Goal: Transaction & Acquisition: Book appointment/travel/reservation

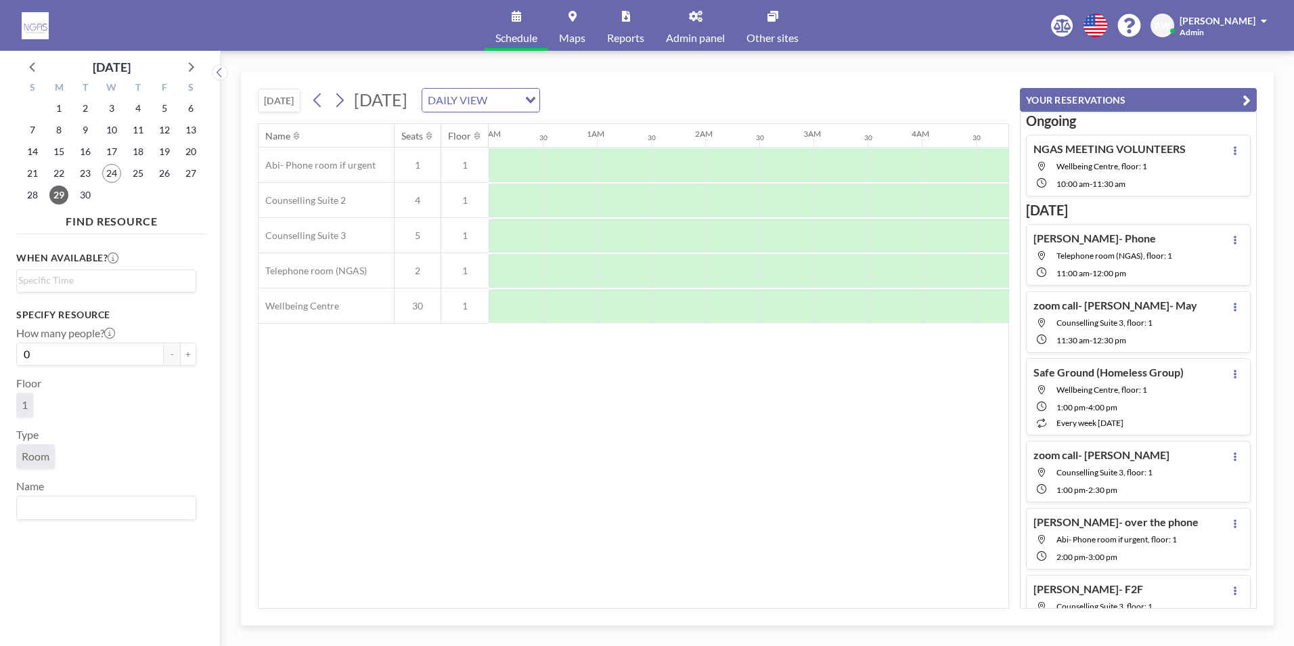
scroll to position [0, 812]
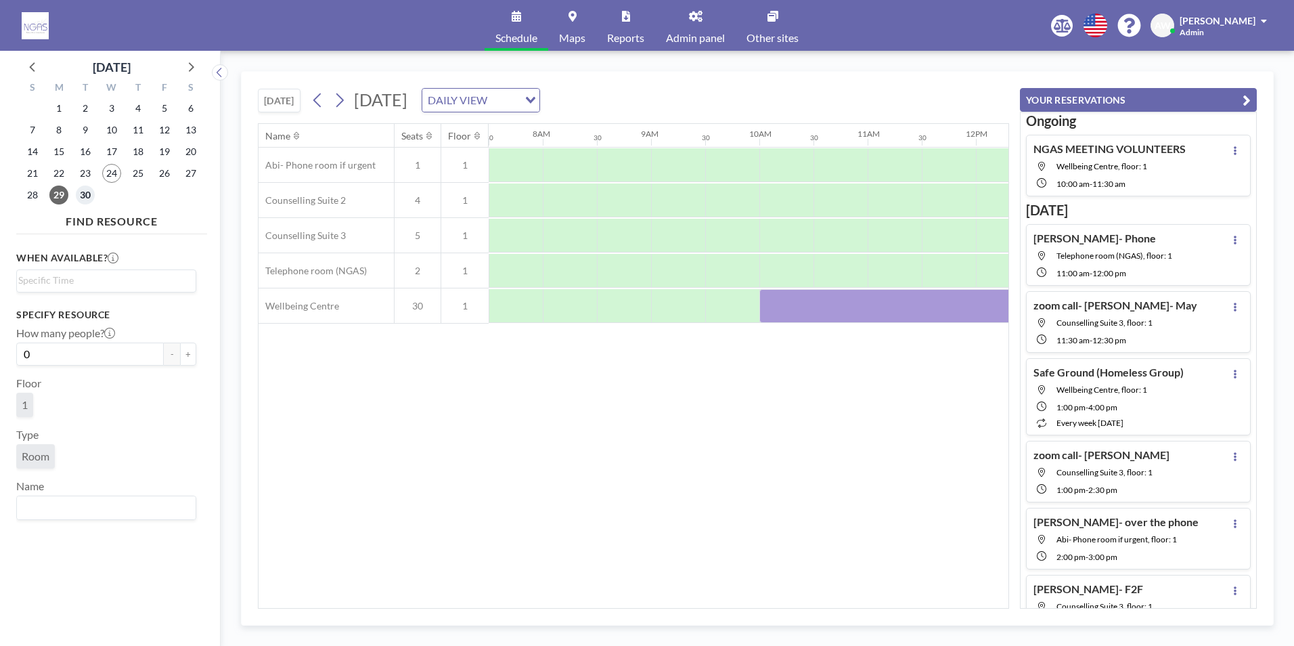
click at [88, 196] on span "30" at bounding box center [85, 194] width 19 height 19
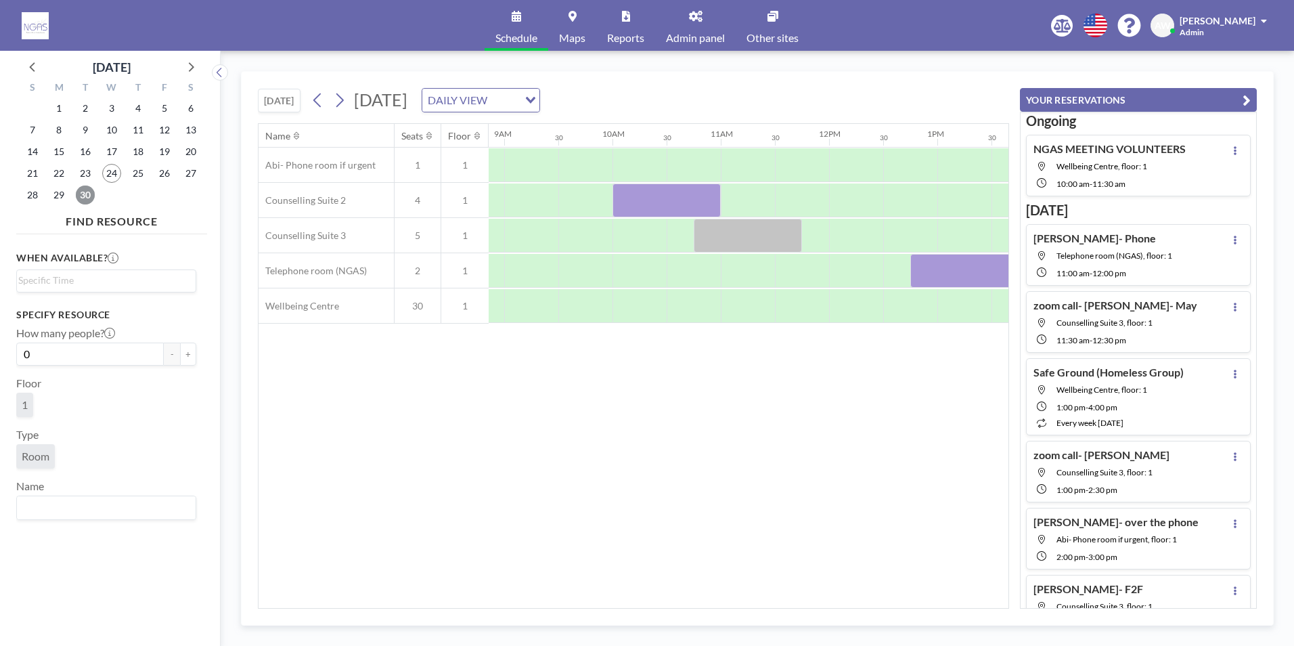
scroll to position [0, 964]
click at [627, 608] on div "Name Seats Floor 12AM 30 1AM 30 2AM 30 3AM 30 4AM 30 5AM 30 6AM 30 7AM 30 8AM 3…" at bounding box center [633, 365] width 751 height 485
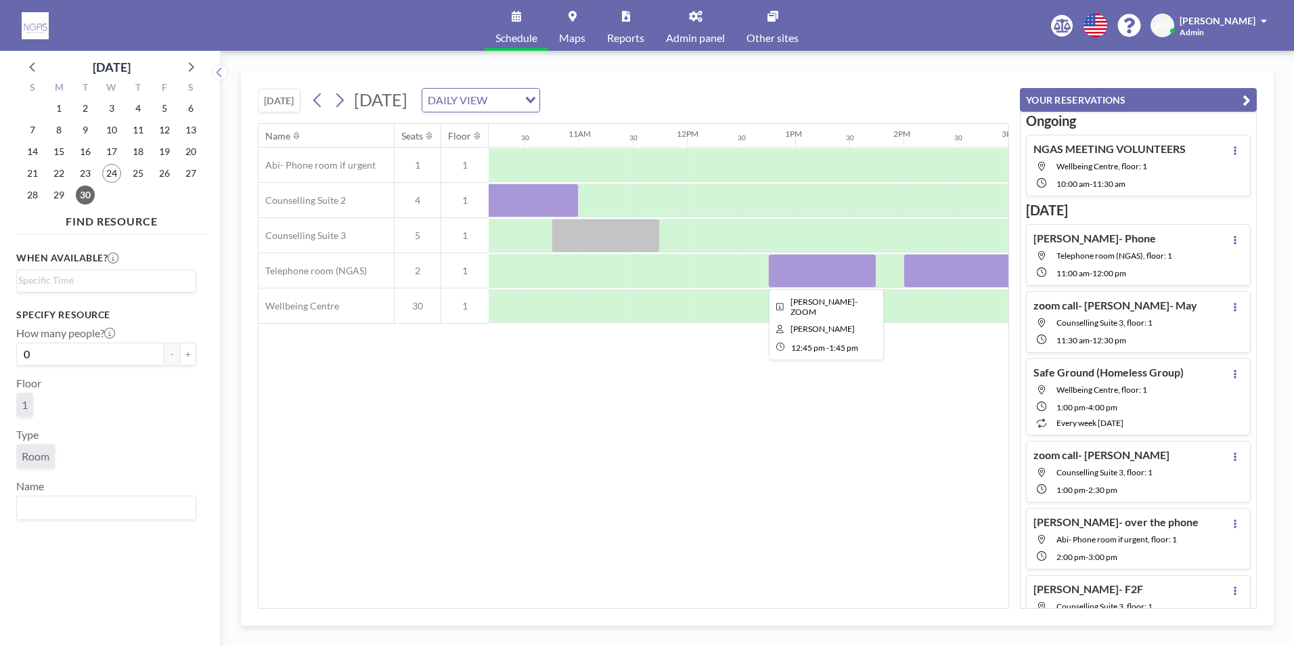
click at [789, 261] on div at bounding box center [822, 271] width 108 height 34
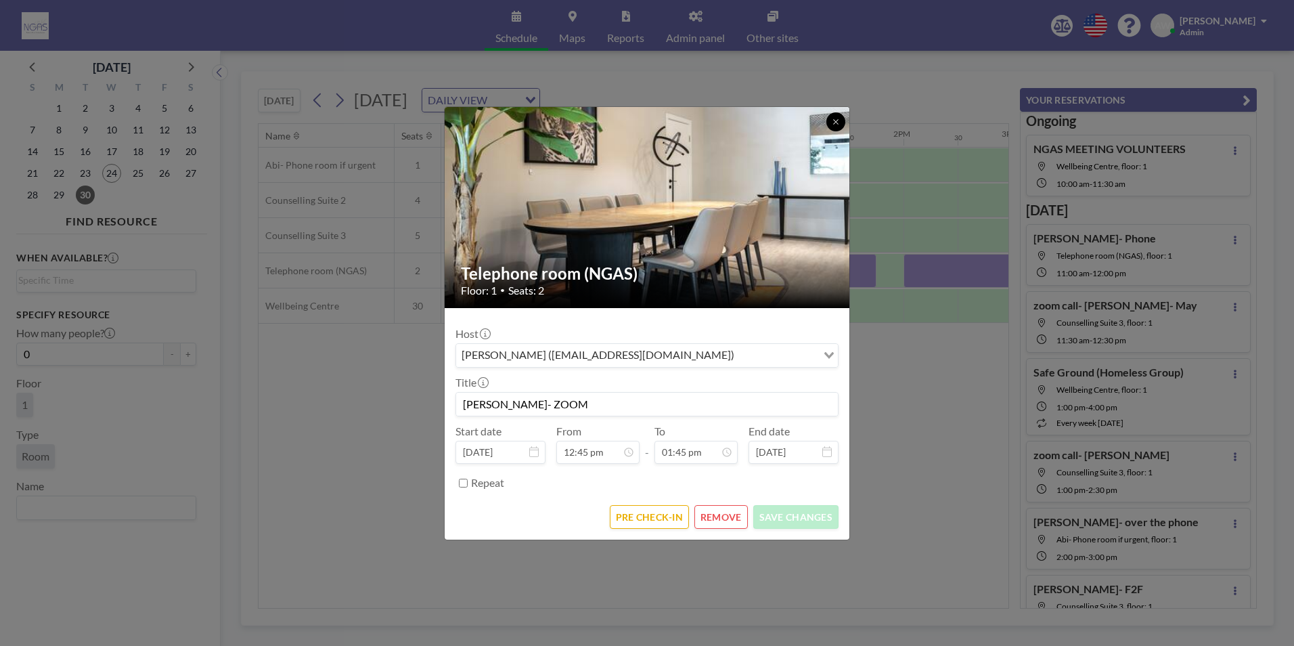
click at [836, 116] on button at bounding box center [835, 121] width 19 height 19
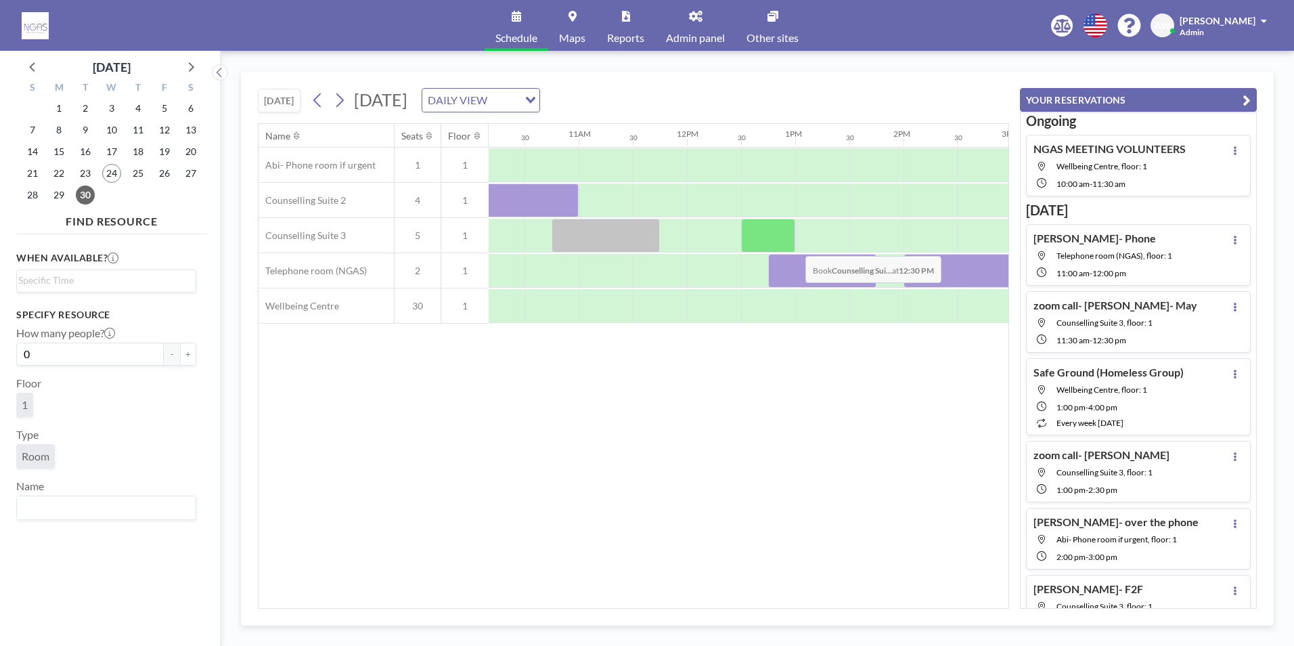
click at [795, 246] on div at bounding box center [768, 236] width 54 height 34
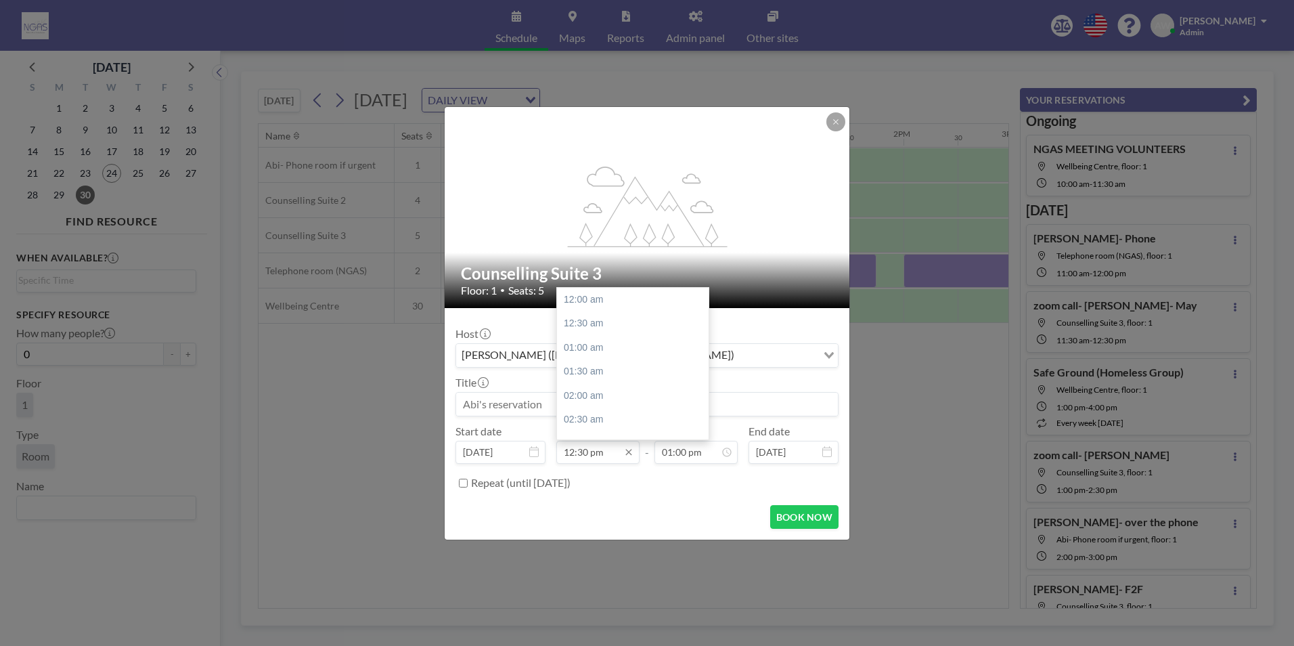
scroll to position [602, 0]
click at [590, 451] on input "12:30 pm" at bounding box center [597, 452] width 83 height 23
type input "12:30 pm"
click at [680, 458] on input "01:00 pm" at bounding box center [695, 452] width 83 height 23
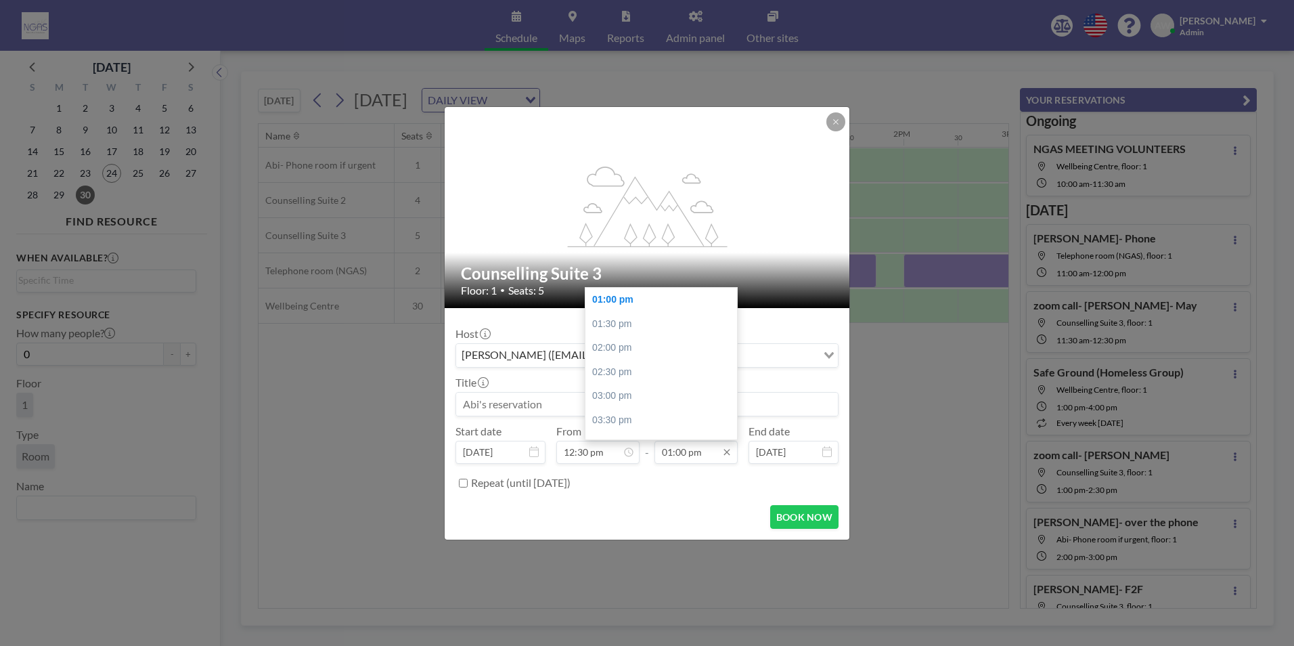
click at [683, 459] on input "01:00 pm" at bounding box center [695, 452] width 83 height 23
click at [686, 458] on input "01:00 pm" at bounding box center [695, 452] width 83 height 23
type input "01:45 pm"
click at [479, 400] on input at bounding box center [647, 404] width 382 height 23
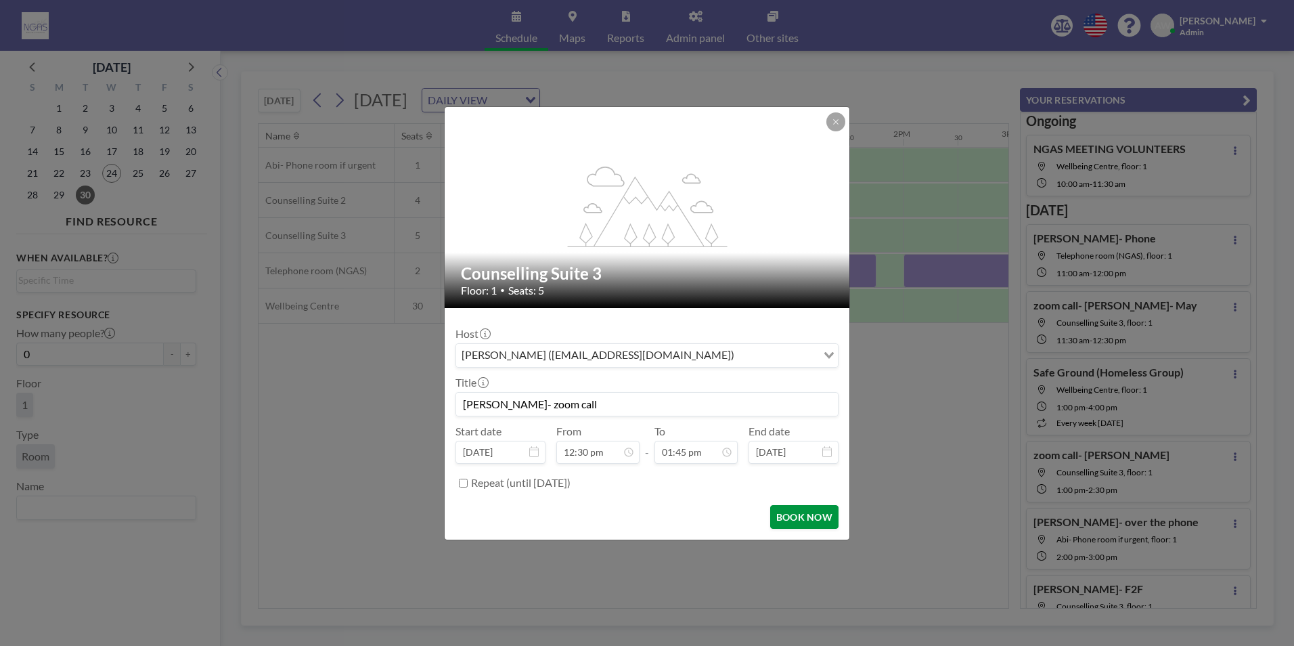
type input "[PERSON_NAME]- zoom call"
click at [793, 506] on button "BOOK NOW" at bounding box center [804, 517] width 68 height 24
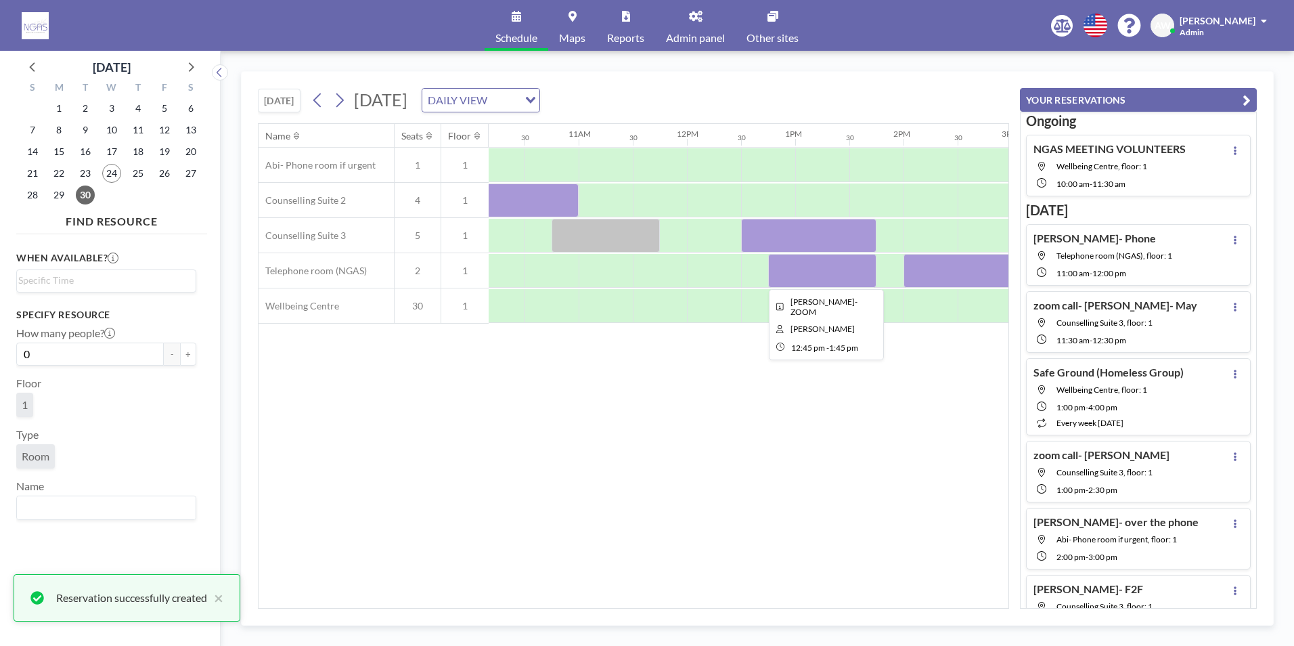
click at [817, 268] on div at bounding box center [822, 271] width 108 height 34
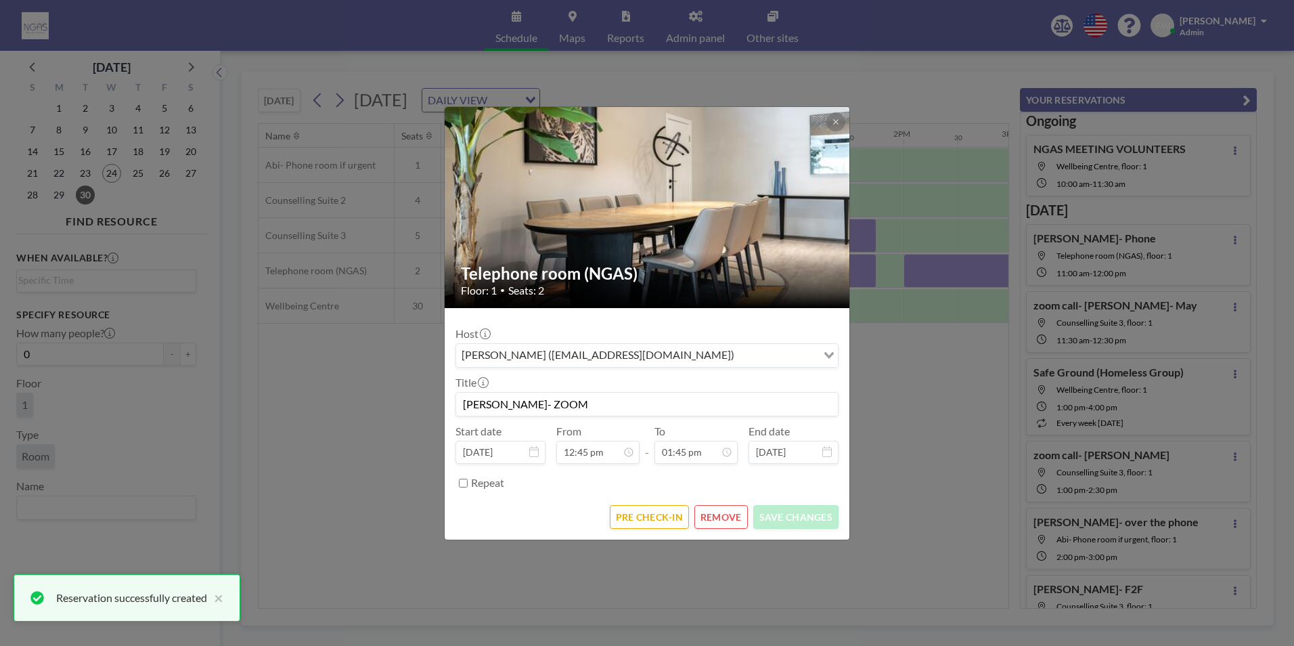
click at [713, 521] on button "REMOVE" at bounding box center [720, 517] width 53 height 24
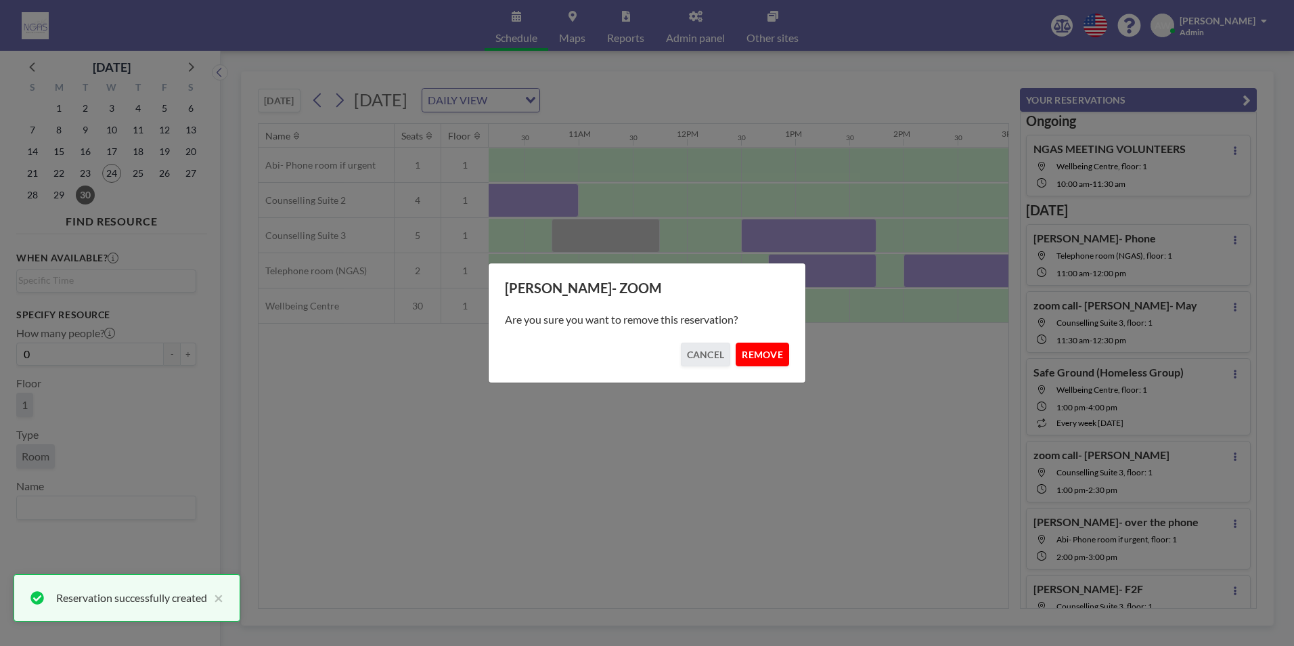
click at [769, 349] on button "REMOVE" at bounding box center [762, 354] width 53 height 24
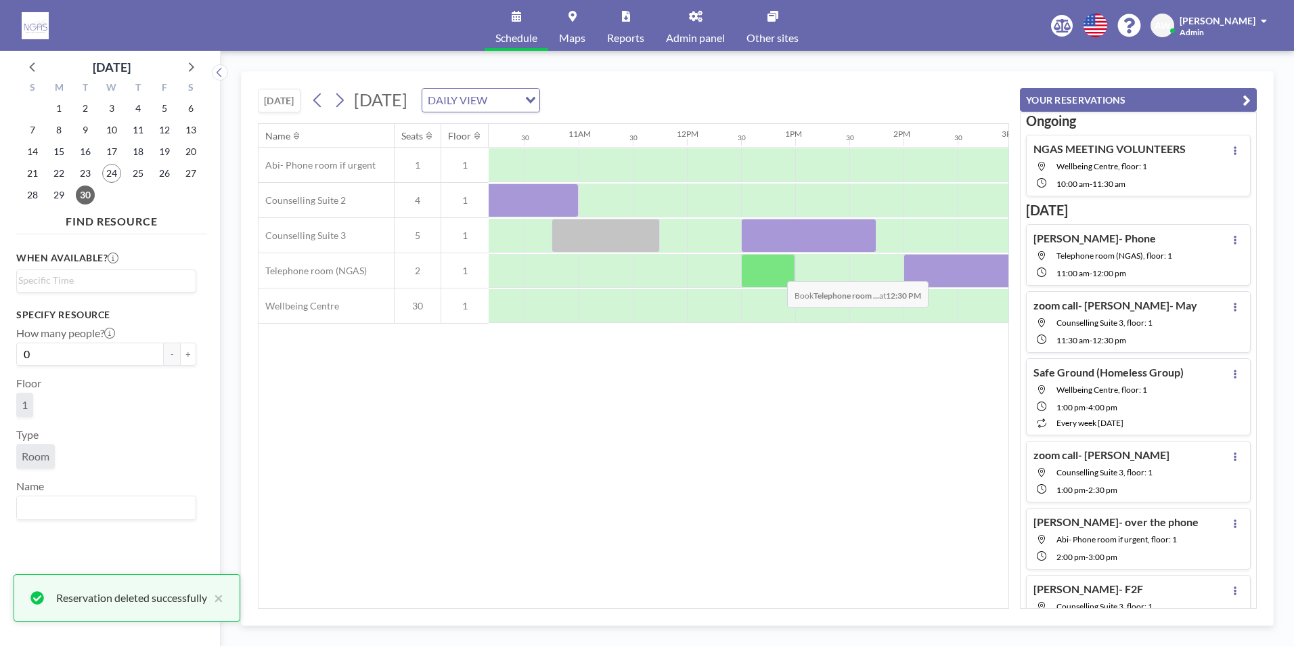
click at [776, 271] on div at bounding box center [768, 271] width 54 height 34
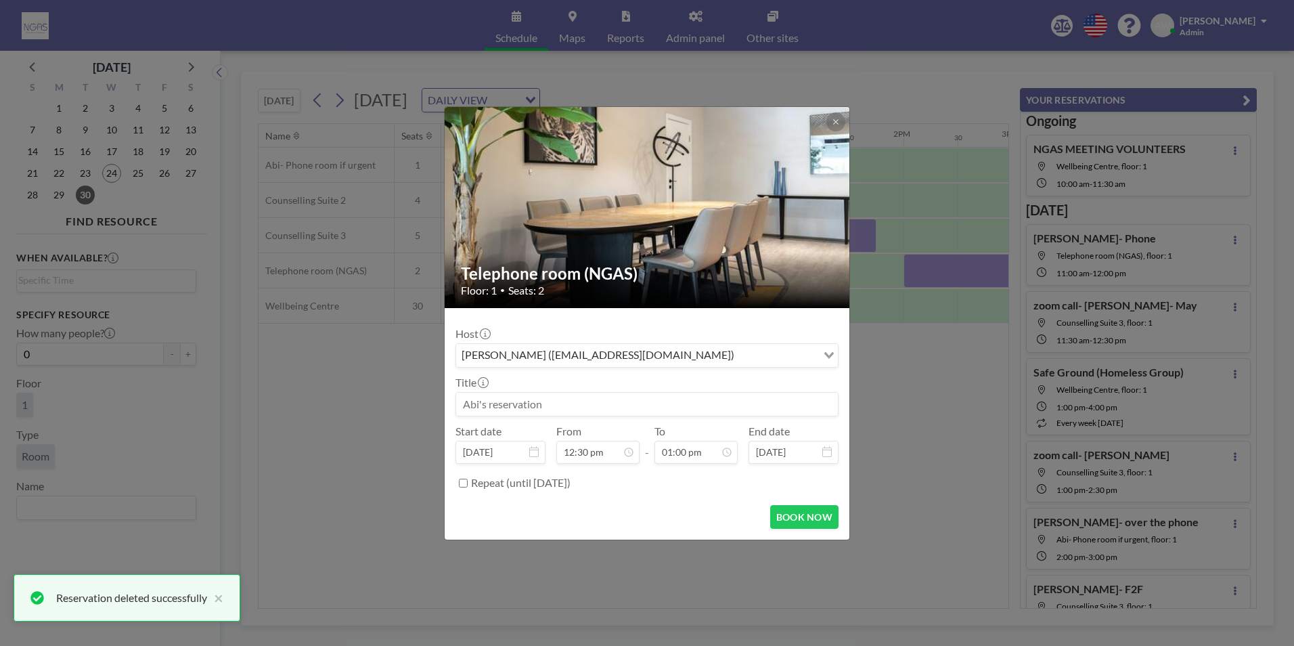
click at [652, 409] on input at bounding box center [647, 404] width 382 height 23
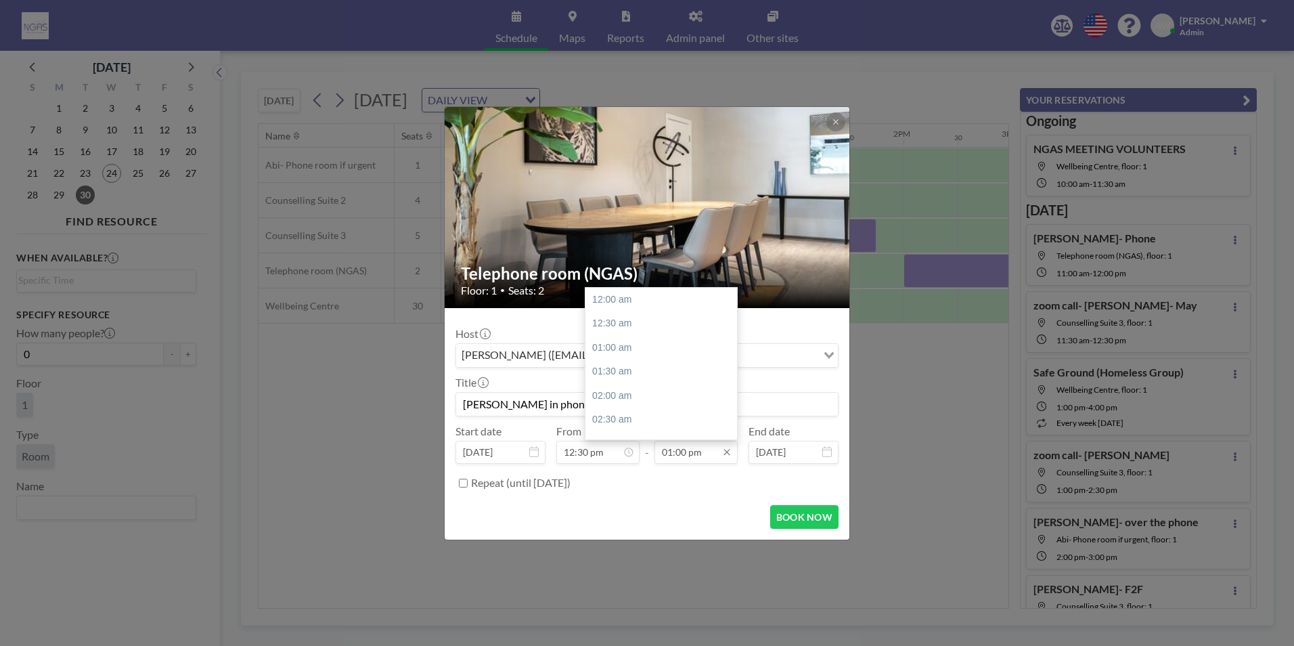
scroll to position [626, 0]
type input "[PERSON_NAME] in phone room"
click at [644, 334] on div "01:30 pm" at bounding box center [664, 324] width 158 height 24
type input "01:30 pm"
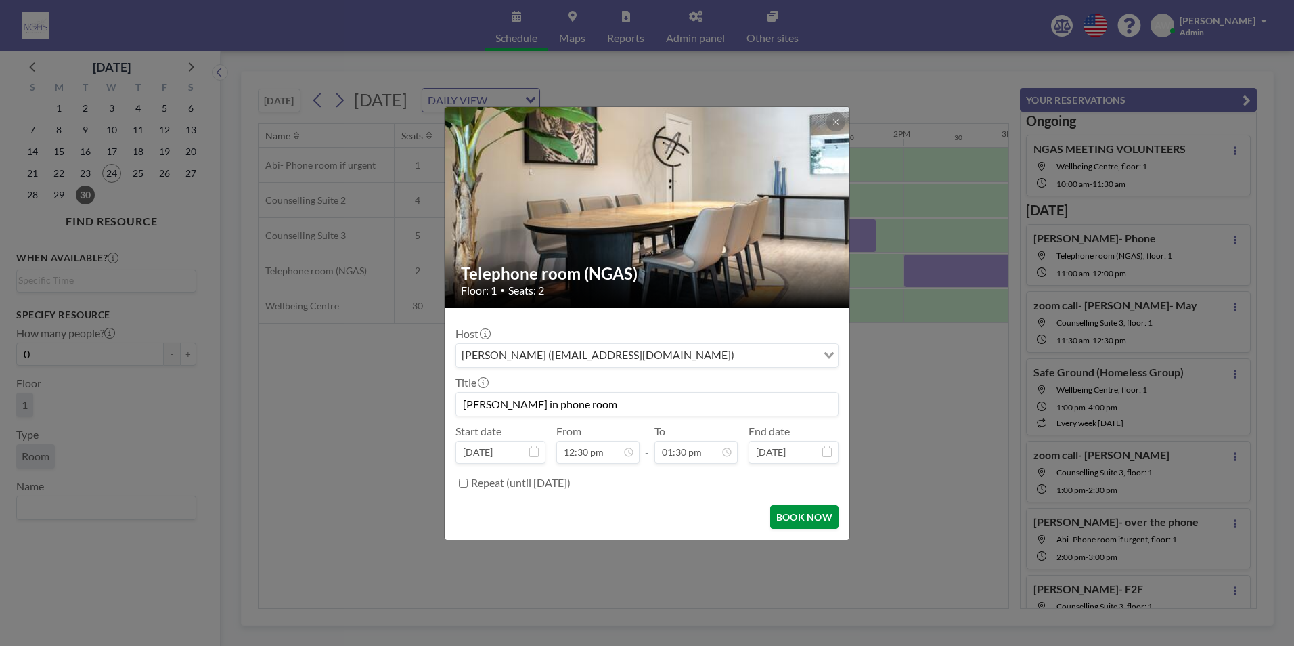
click at [797, 519] on button "BOOK NOW" at bounding box center [804, 517] width 68 height 24
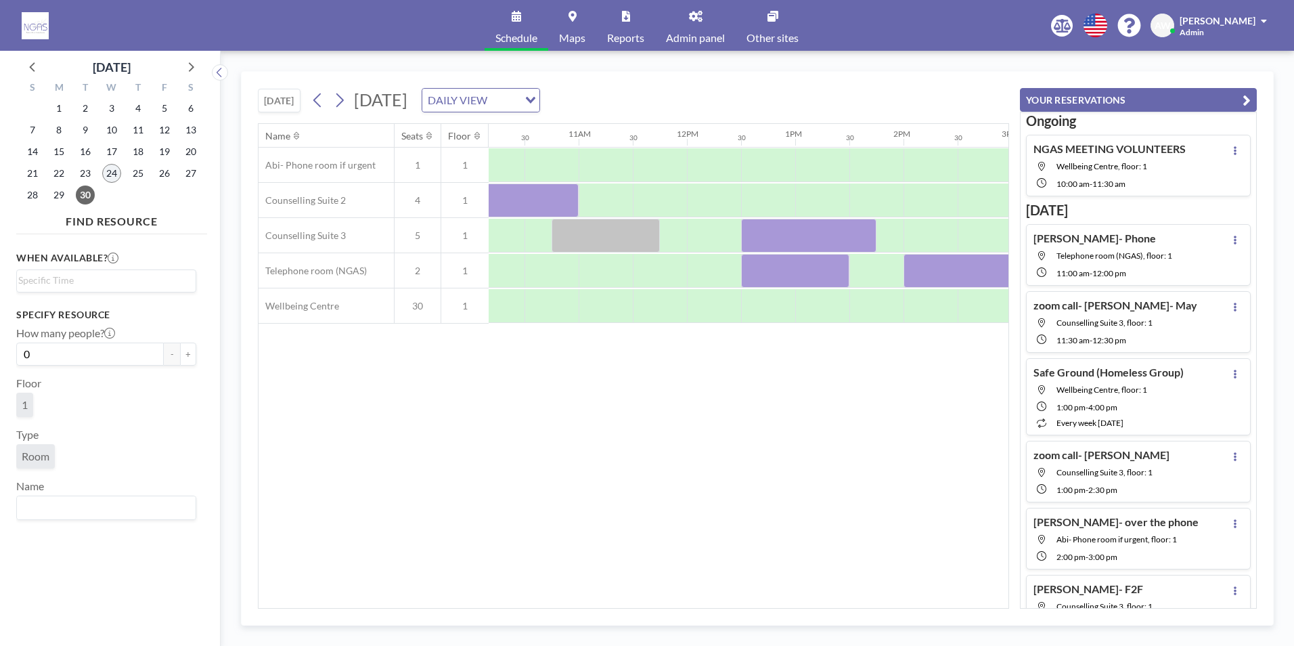
click at [102, 177] on div "24" at bounding box center [112, 173] width 26 height 22
click at [108, 173] on span "24" at bounding box center [111, 173] width 19 height 19
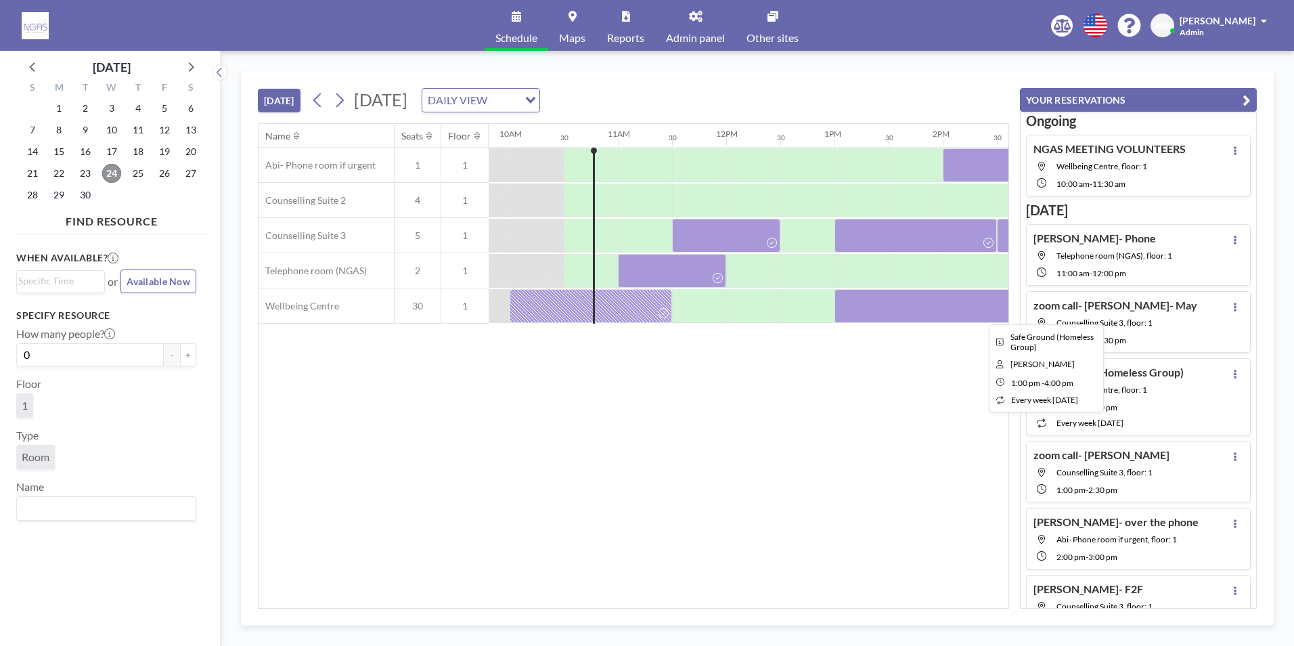
scroll to position [0, 1083]
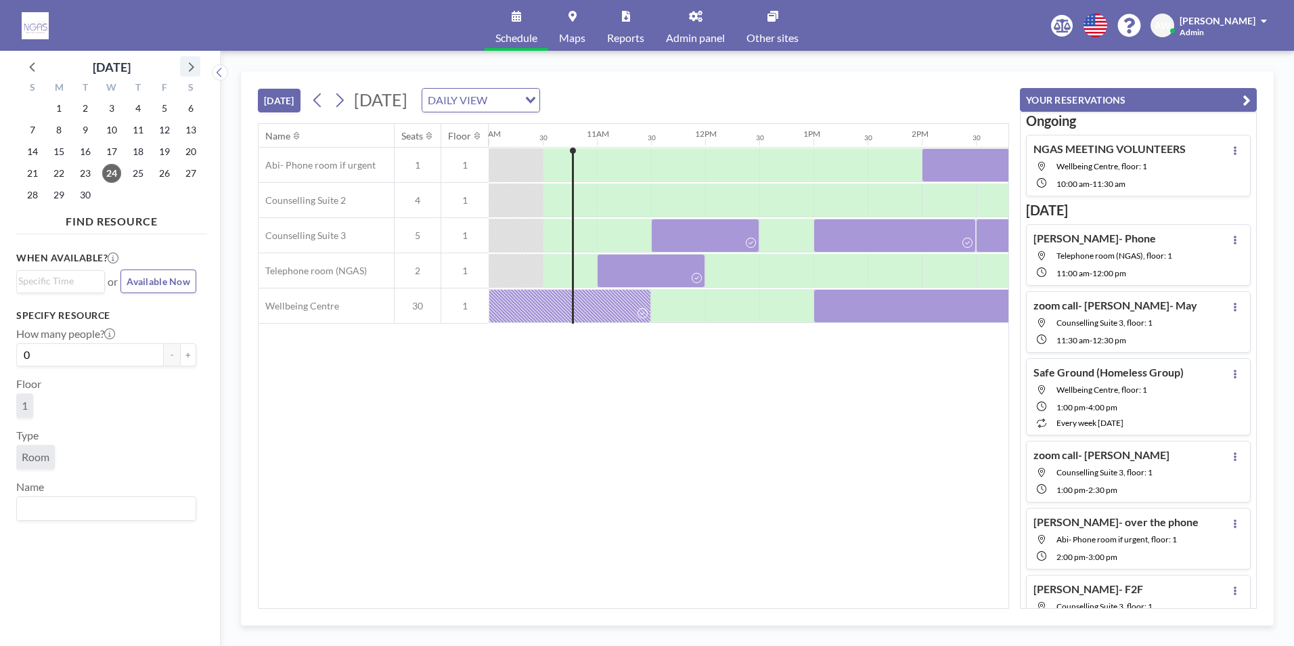
click at [191, 64] on icon at bounding box center [190, 67] width 18 height 18
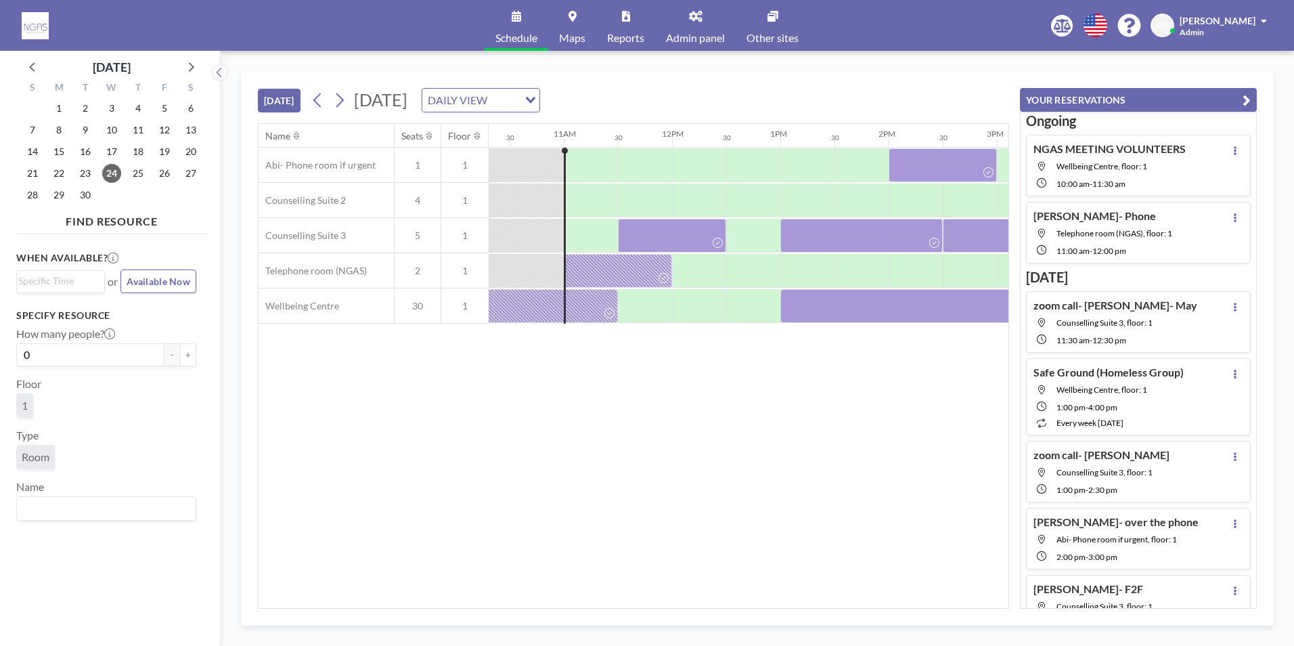
scroll to position [0, 1137]
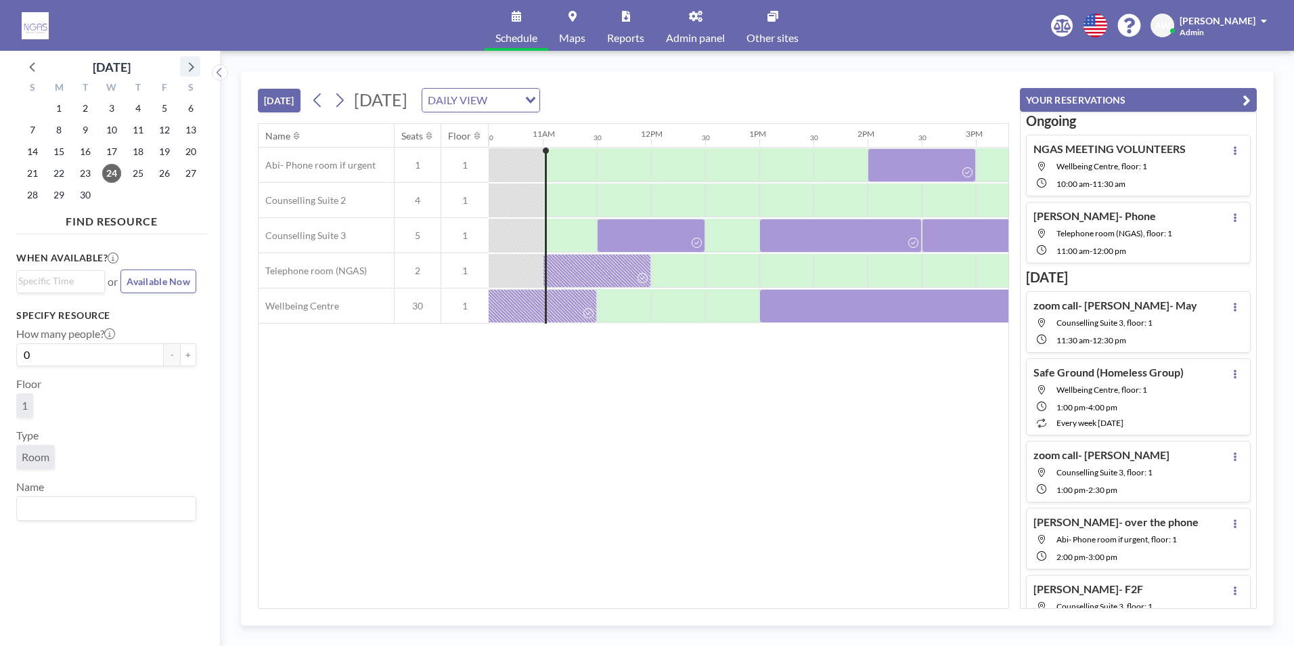
click at [185, 70] on icon at bounding box center [190, 67] width 18 height 18
click at [25, 73] on icon at bounding box center [33, 67] width 18 height 18
